Goal: Task Accomplishment & Management: Manage account settings

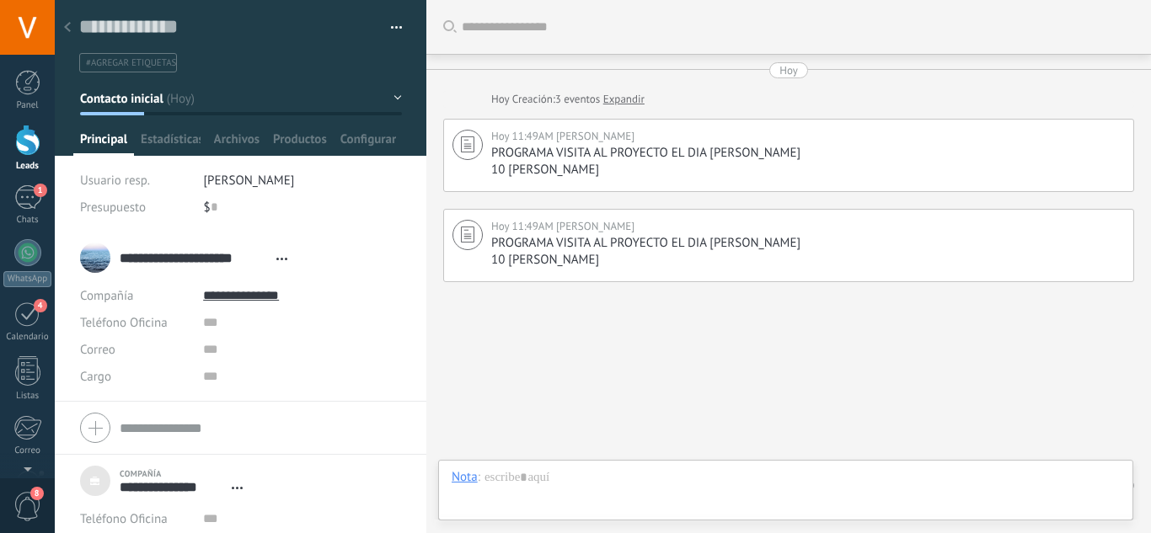
click at [15, 46] on div at bounding box center [27, 27] width 55 height 55
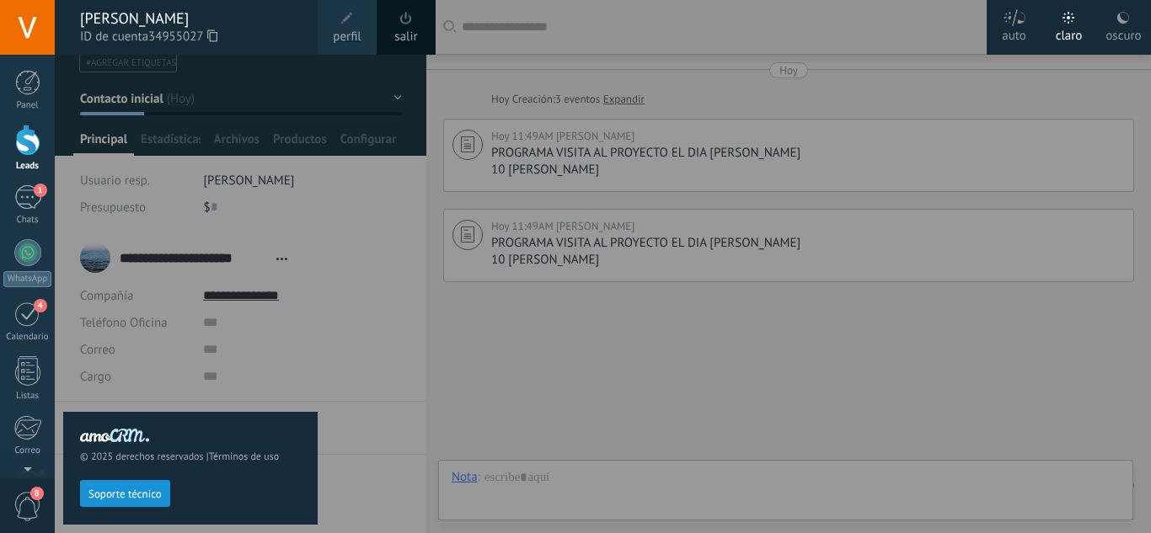
click at [664, 320] on div at bounding box center [630, 266] width 1151 height 533
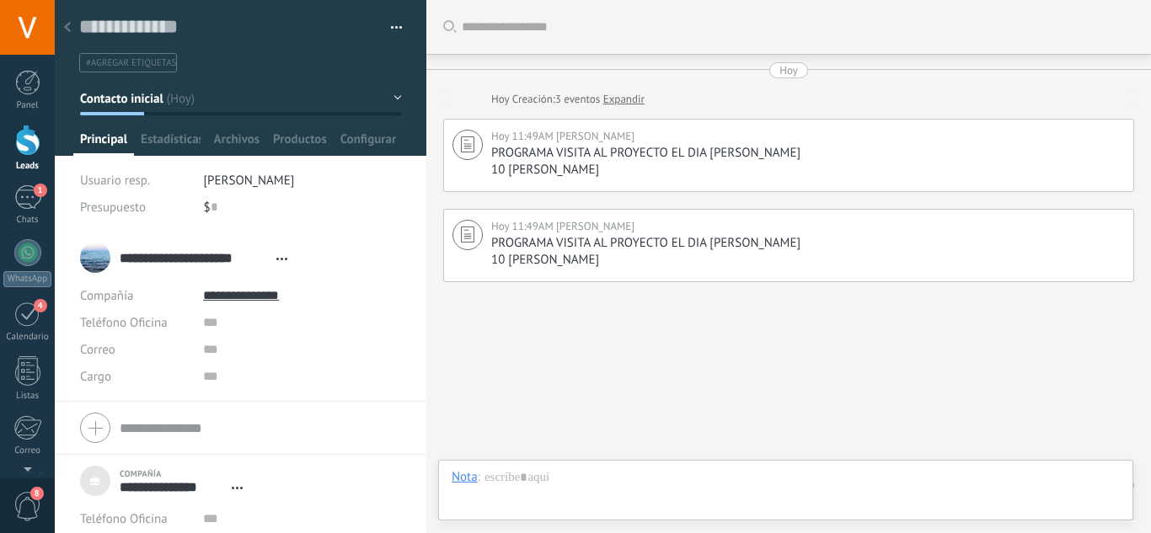
click at [31, 142] on div at bounding box center [27, 140] width 25 height 31
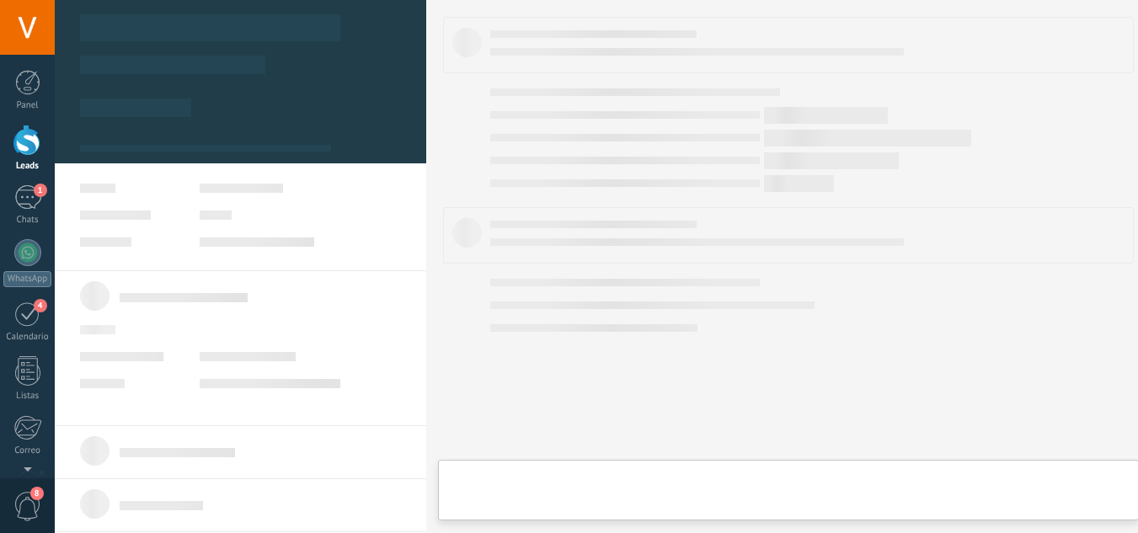
type textarea "***"
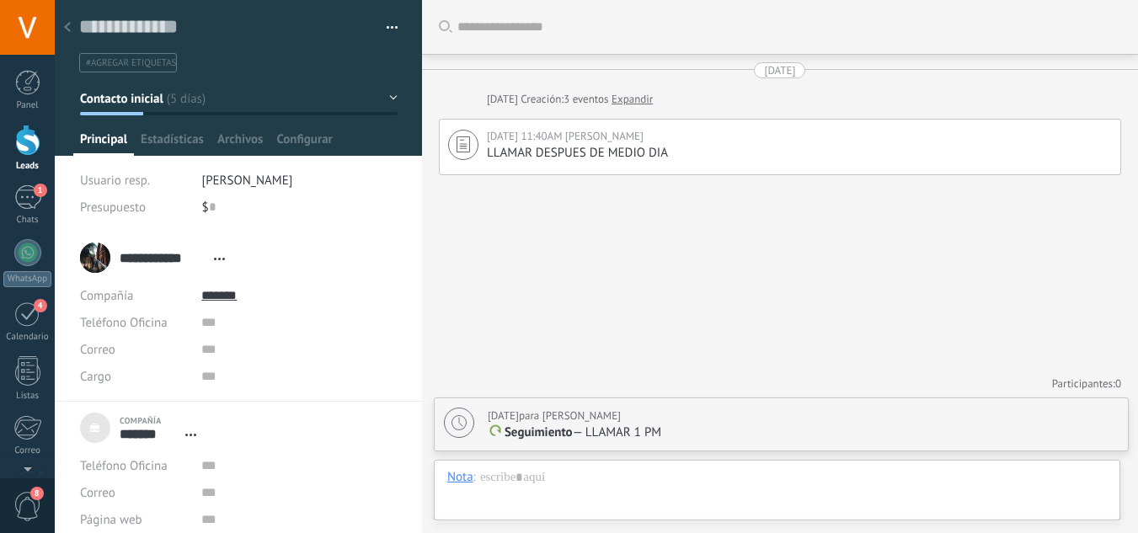
scroll to position [17, 0]
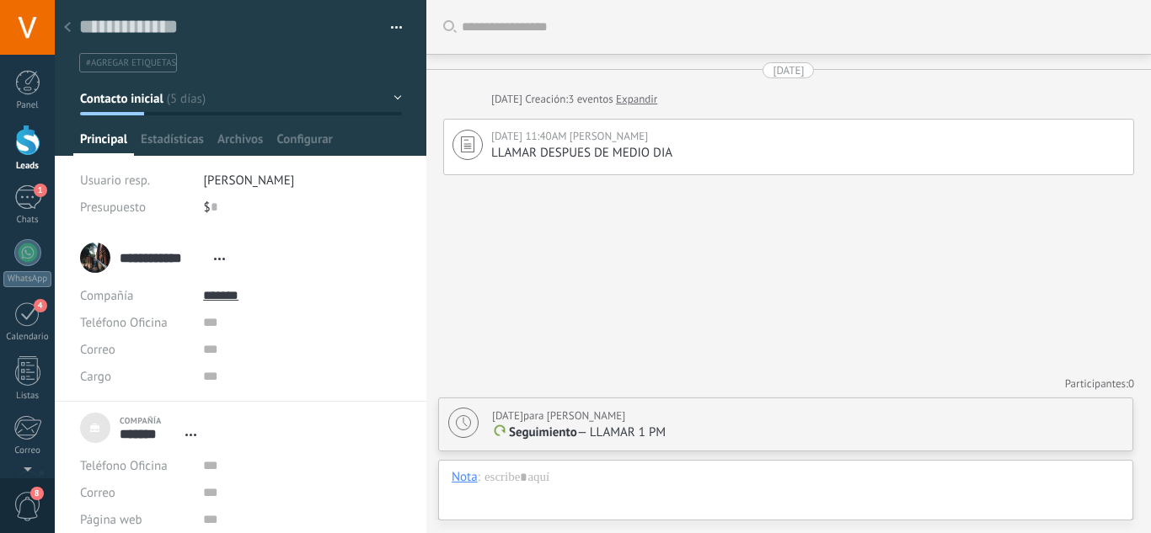
click at [22, 151] on div at bounding box center [27, 140] width 25 height 31
